Goal: Understand process/instructions: Learn how to perform a task or action

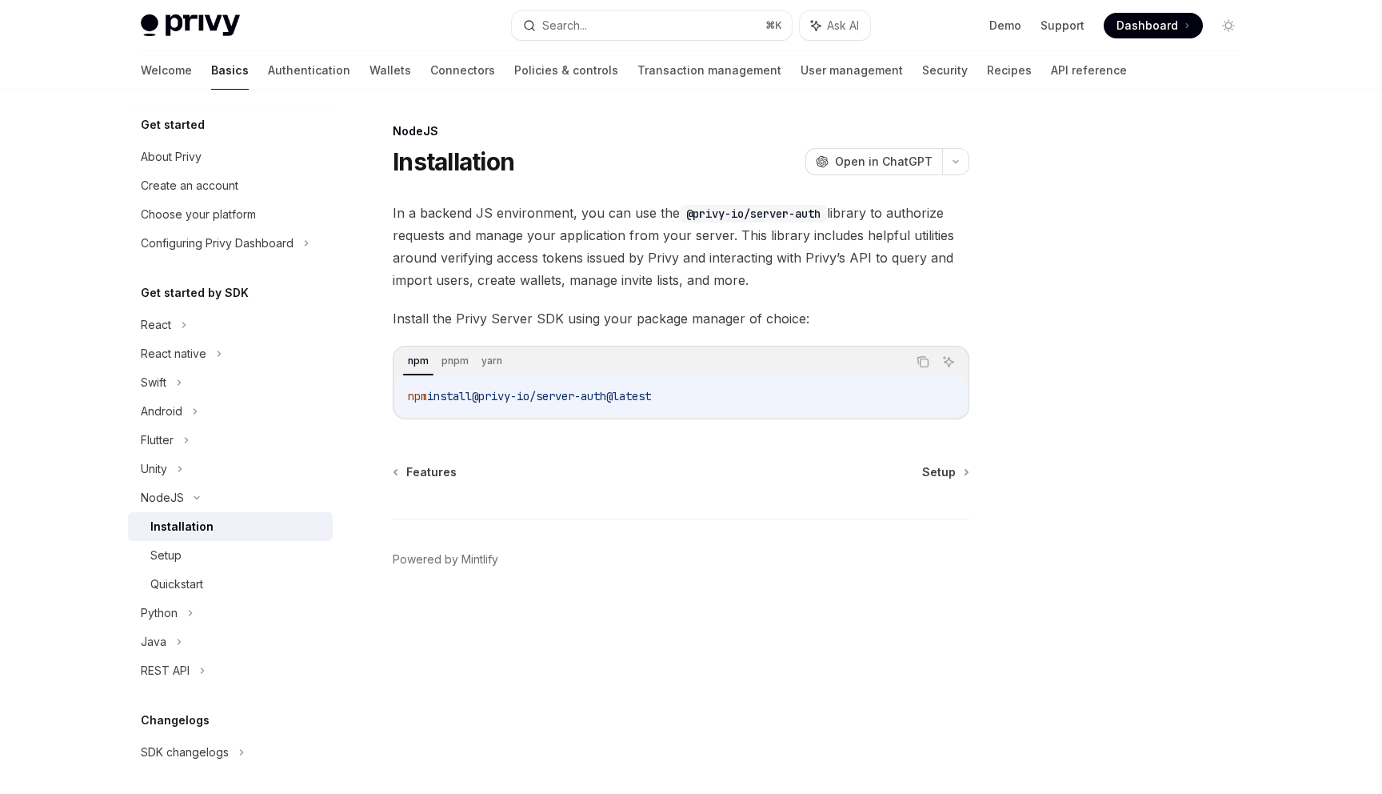
click at [941, 488] on div "Features Setup Powered by Mintlify" at bounding box center [681, 560] width 577 height 193
click at [950, 475] on span "Setup" at bounding box center [939, 472] width 34 height 16
type textarea "*"
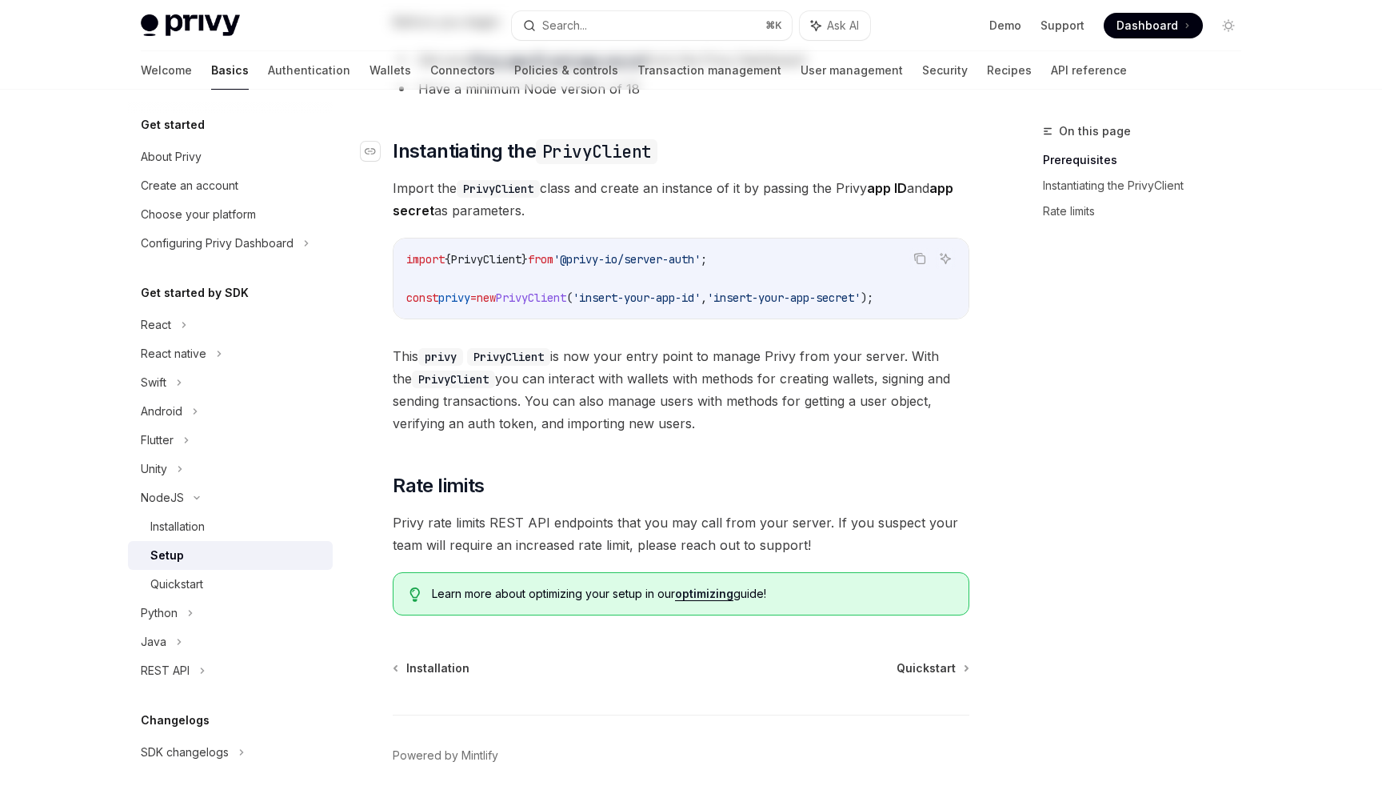
scroll to position [289, 0]
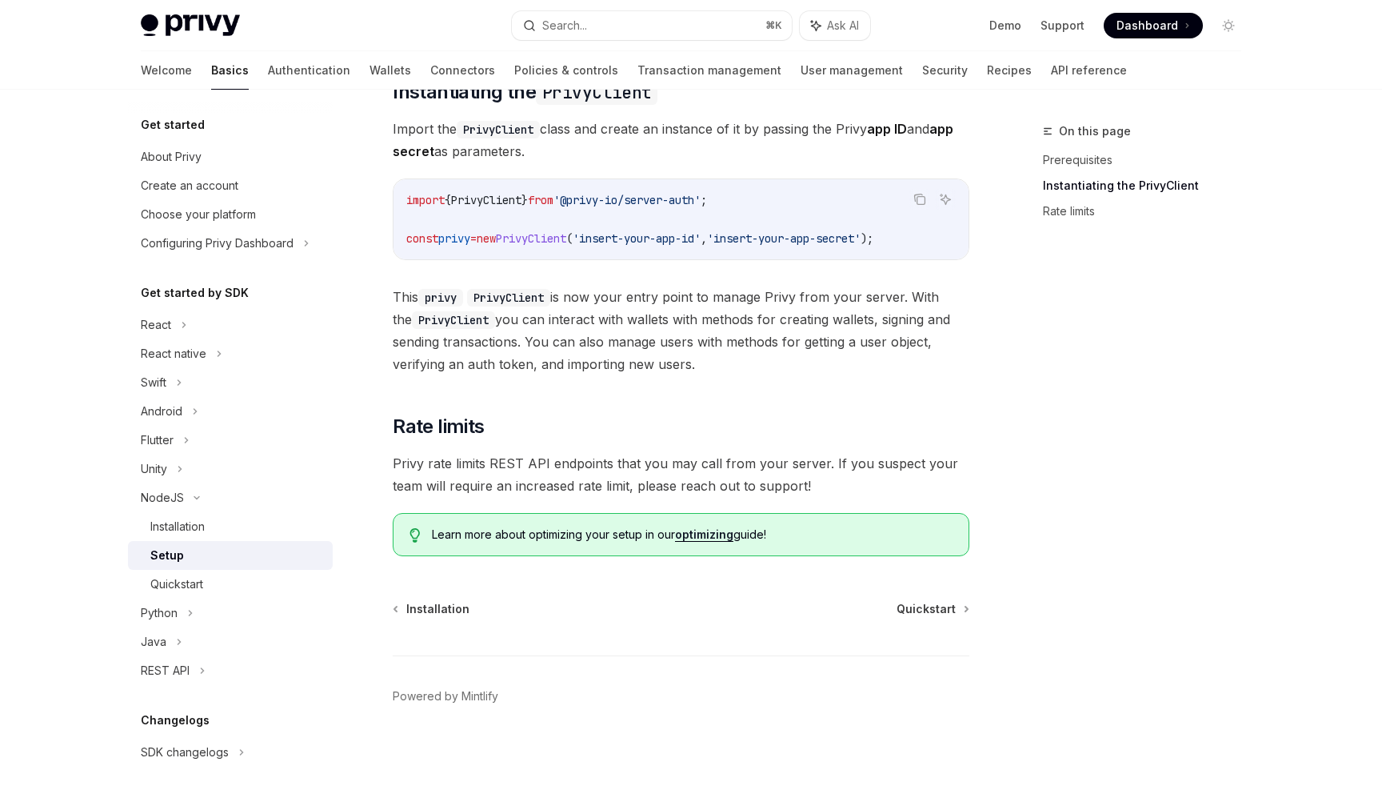
click at [528, 202] on span "}" at bounding box center [525, 200] width 6 height 14
copy code "import { PrivyClient } from '@privy-io/server-auth' ;"
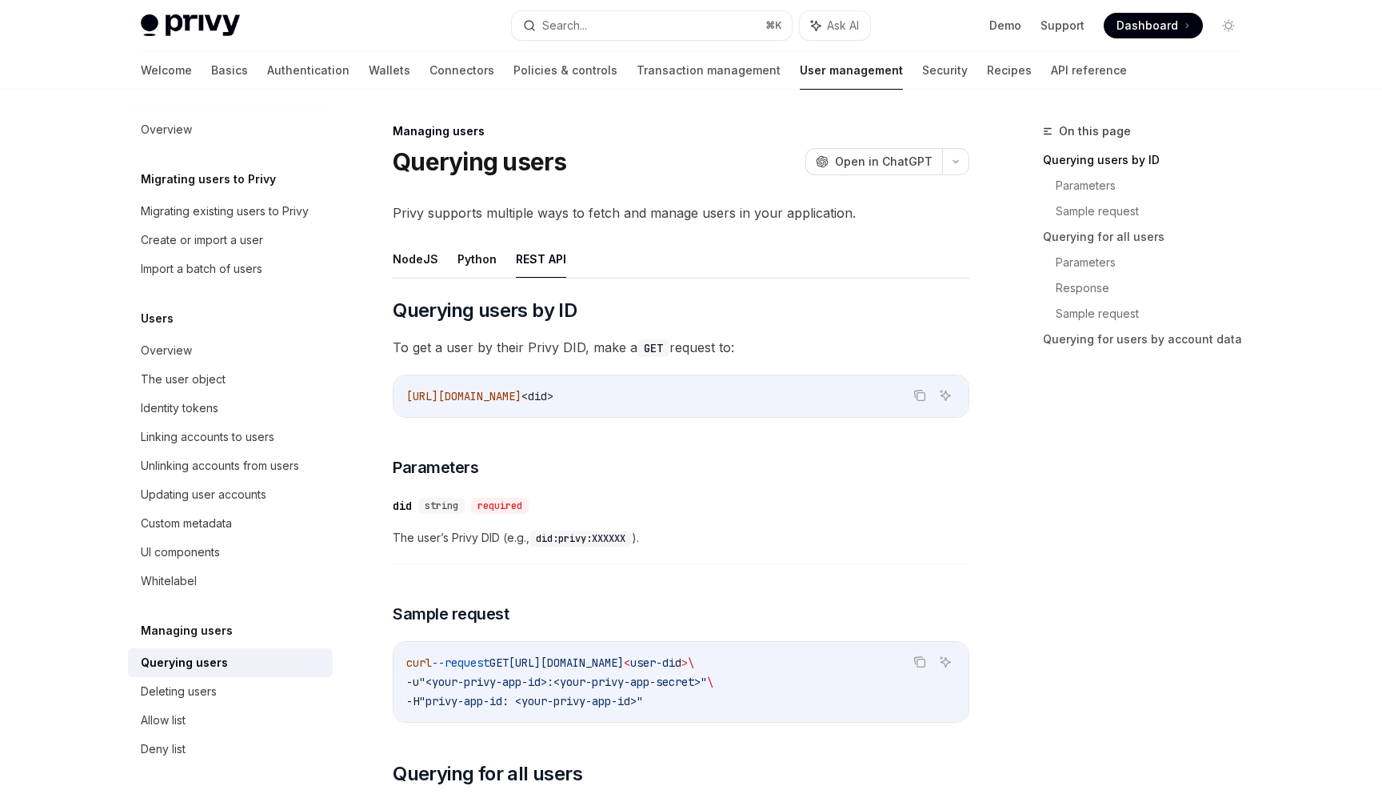
scroll to position [63, 0]
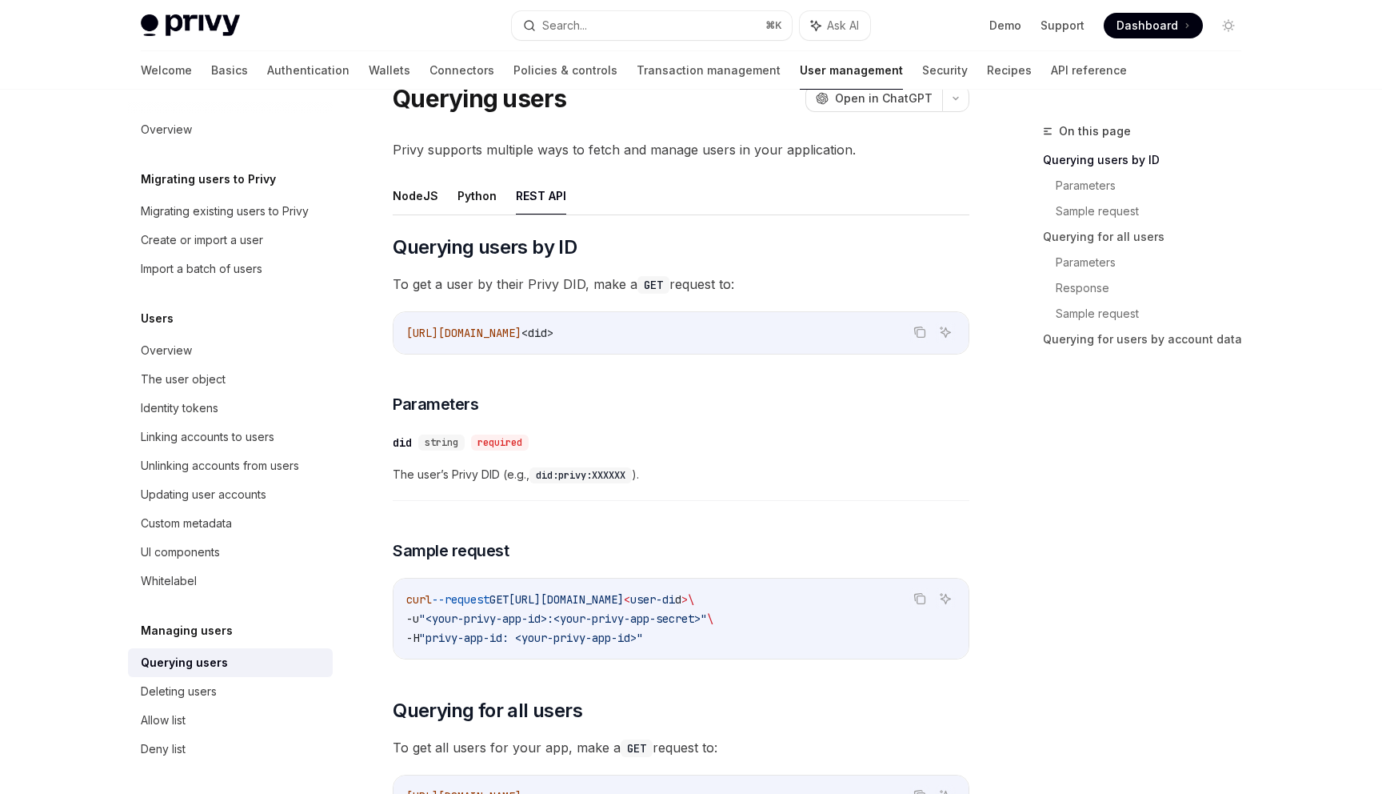
click at [1154, 29] on span "Dashboard" at bounding box center [1148, 26] width 62 height 16
